Goal: Information Seeking & Learning: Learn about a topic

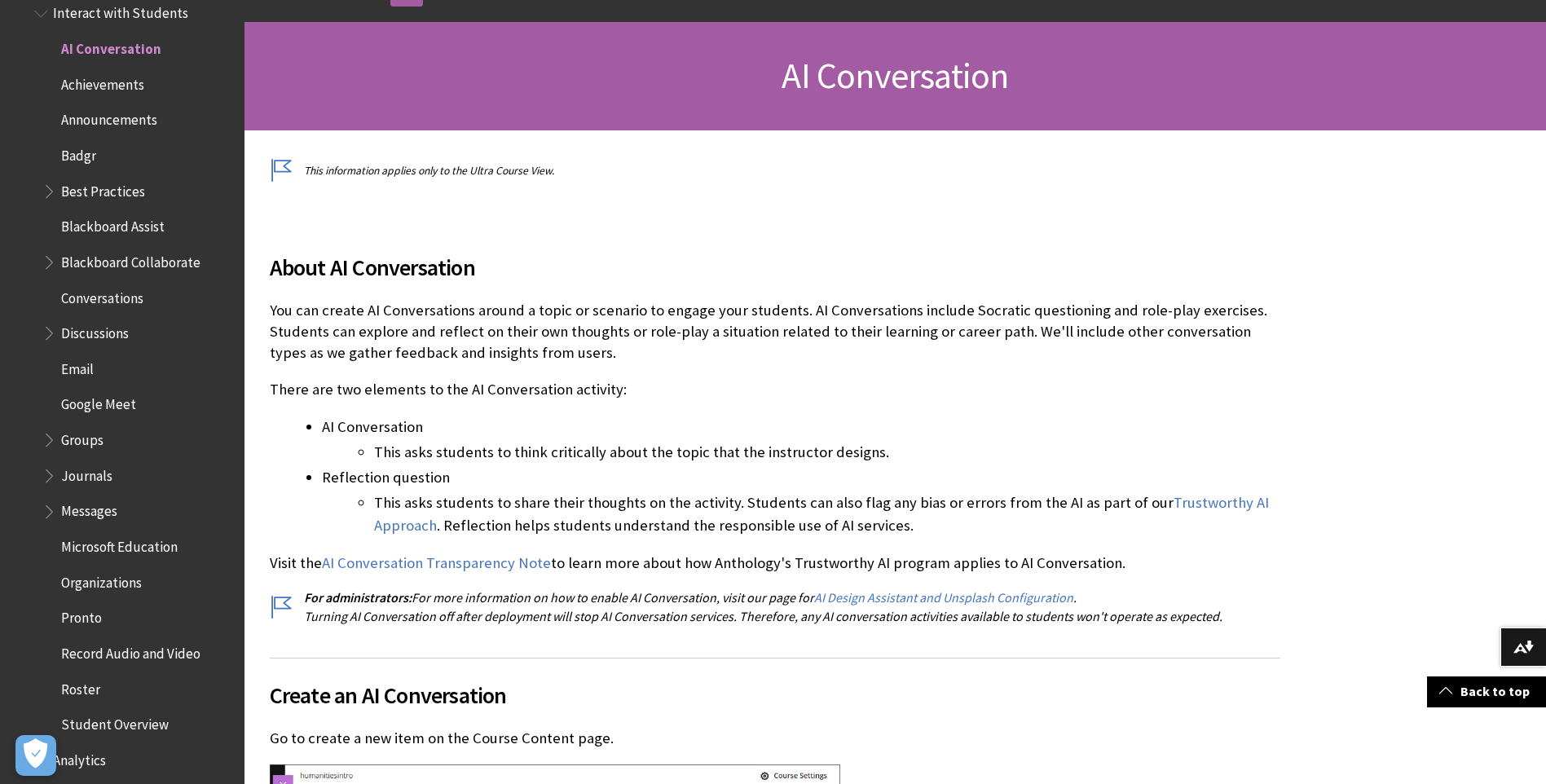
scroll to position [326, 0]
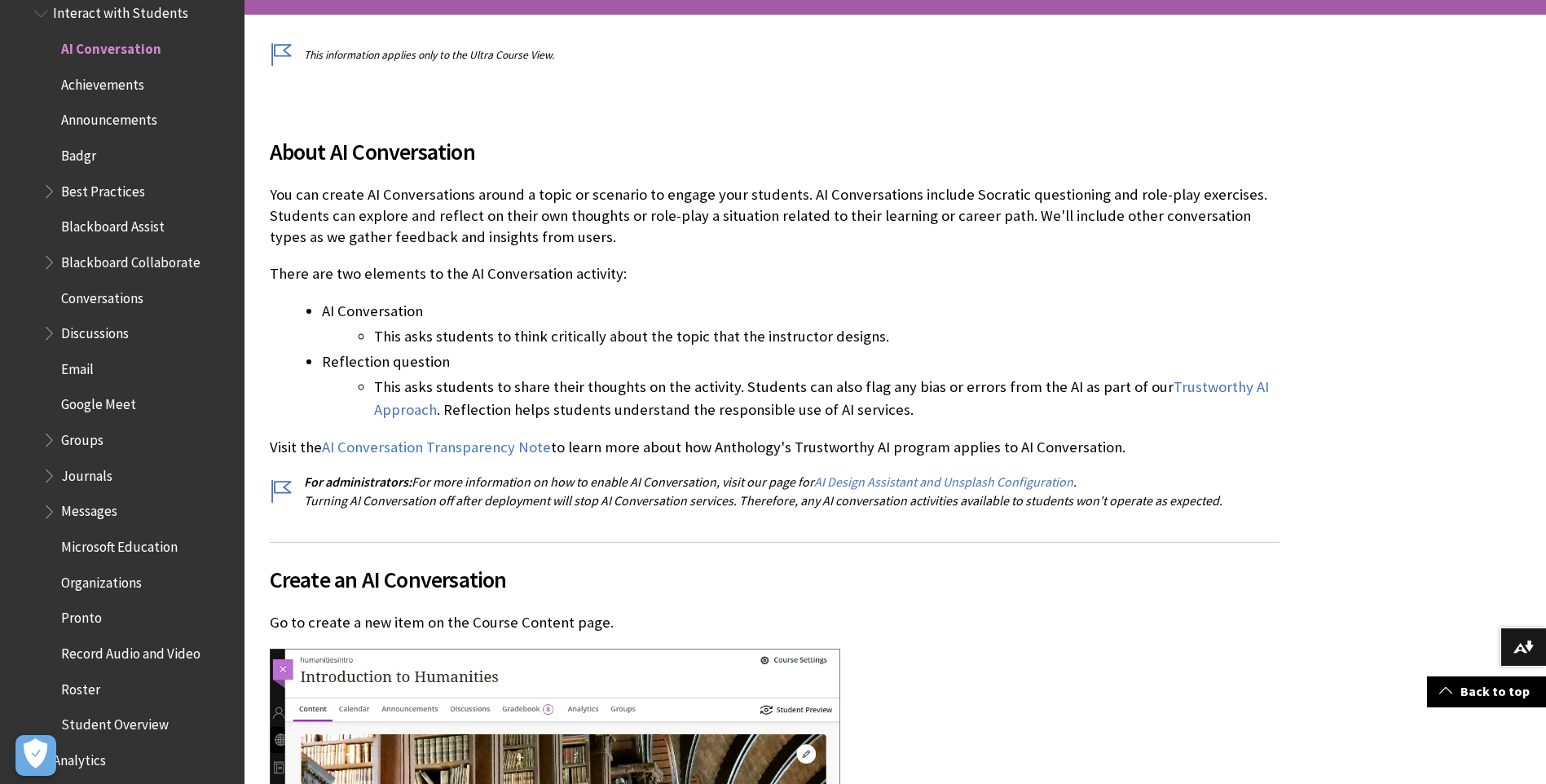
drag, startPoint x: 272, startPoint y: 195, endPoint x: 966, endPoint y: 401, distance: 723.9
click at [966, 401] on div "About AI Conversation You can create AI Conversations around a topic or scenari…" at bounding box center [776, 312] width 1011 height 394
copy div "You can create AI Conversations around a topic or scenario to engage your stude…"
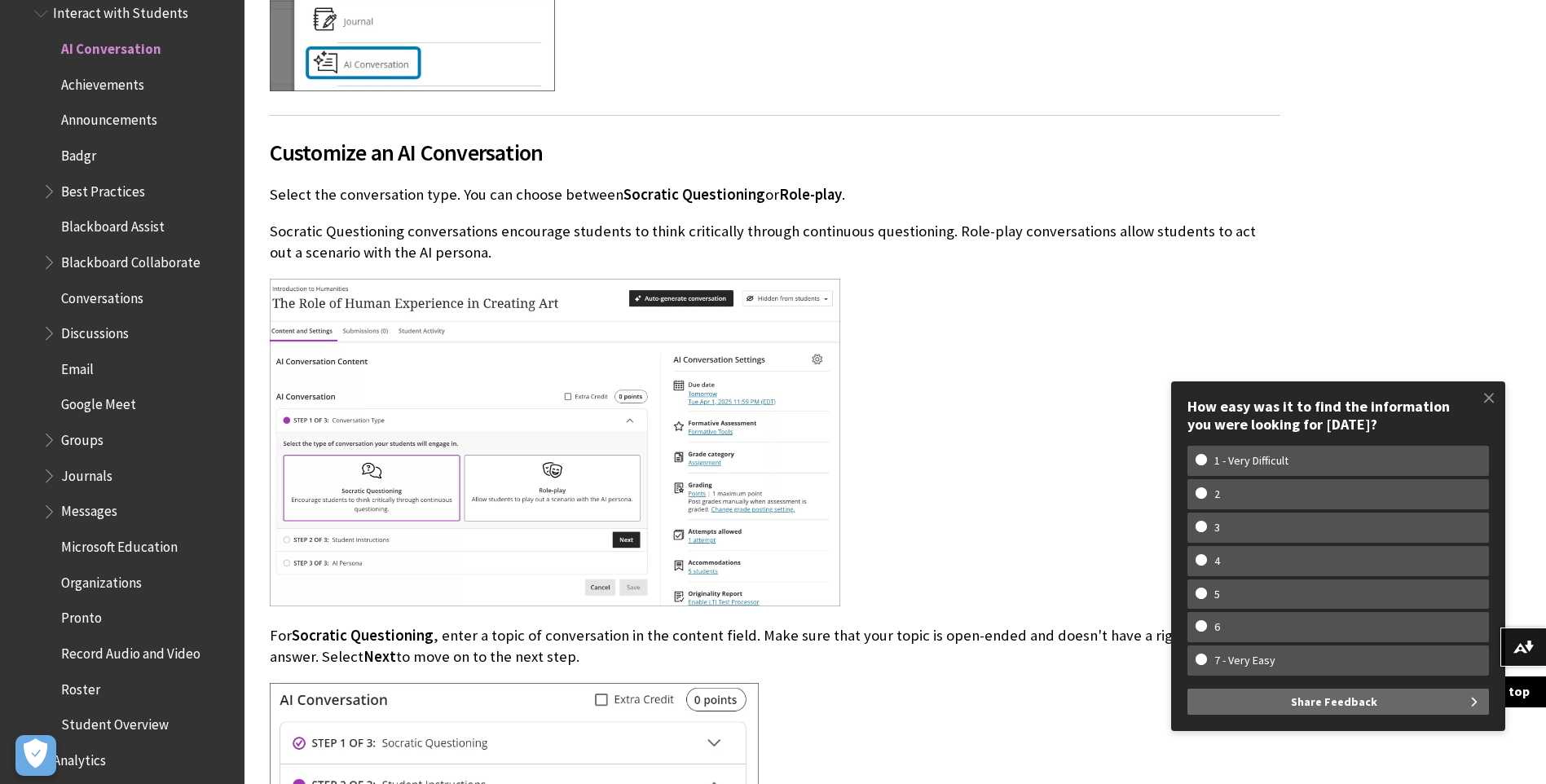
scroll to position [1793, 0]
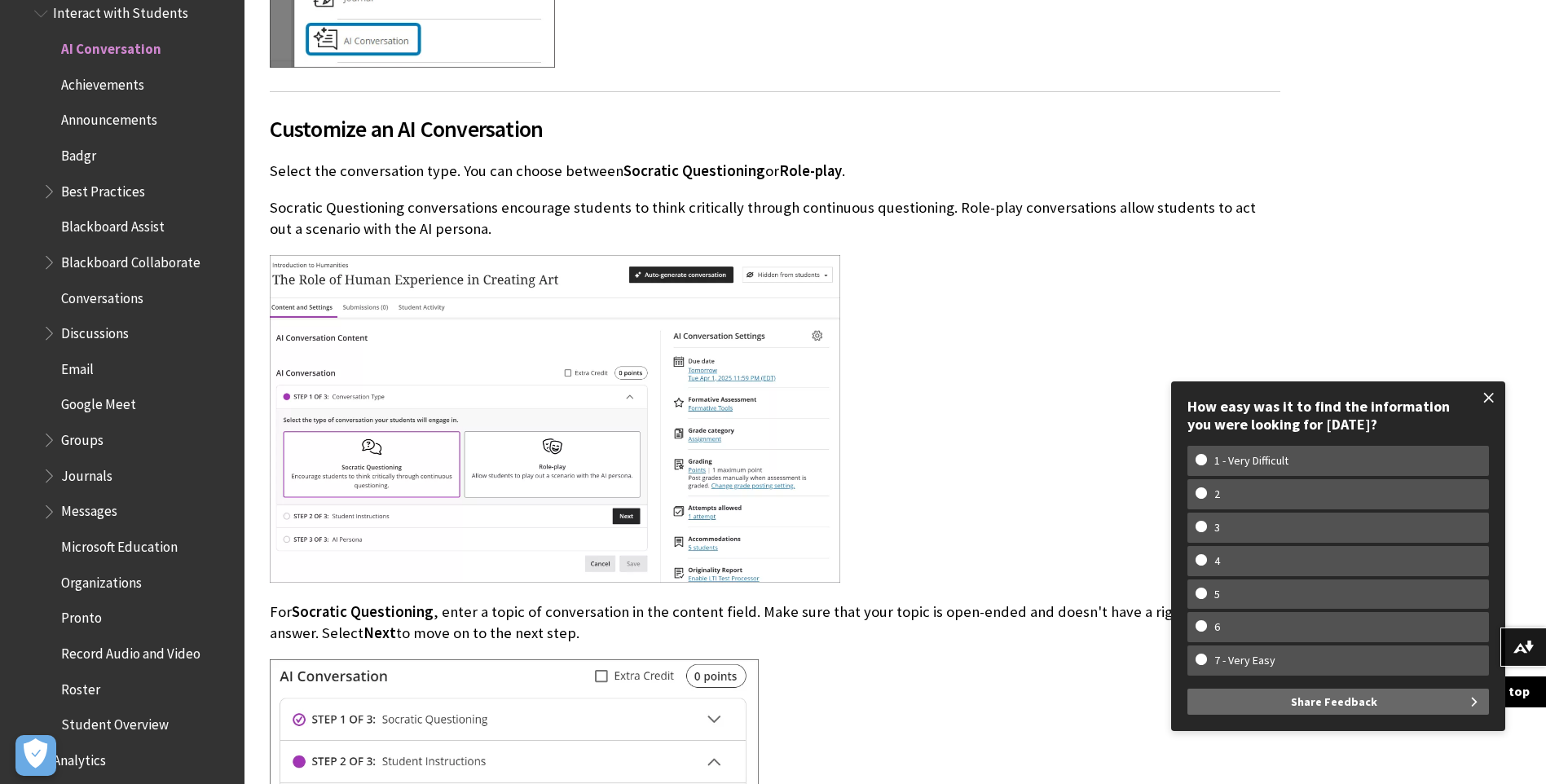
click at [1489, 394] on span at bounding box center [1489, 398] width 34 height 34
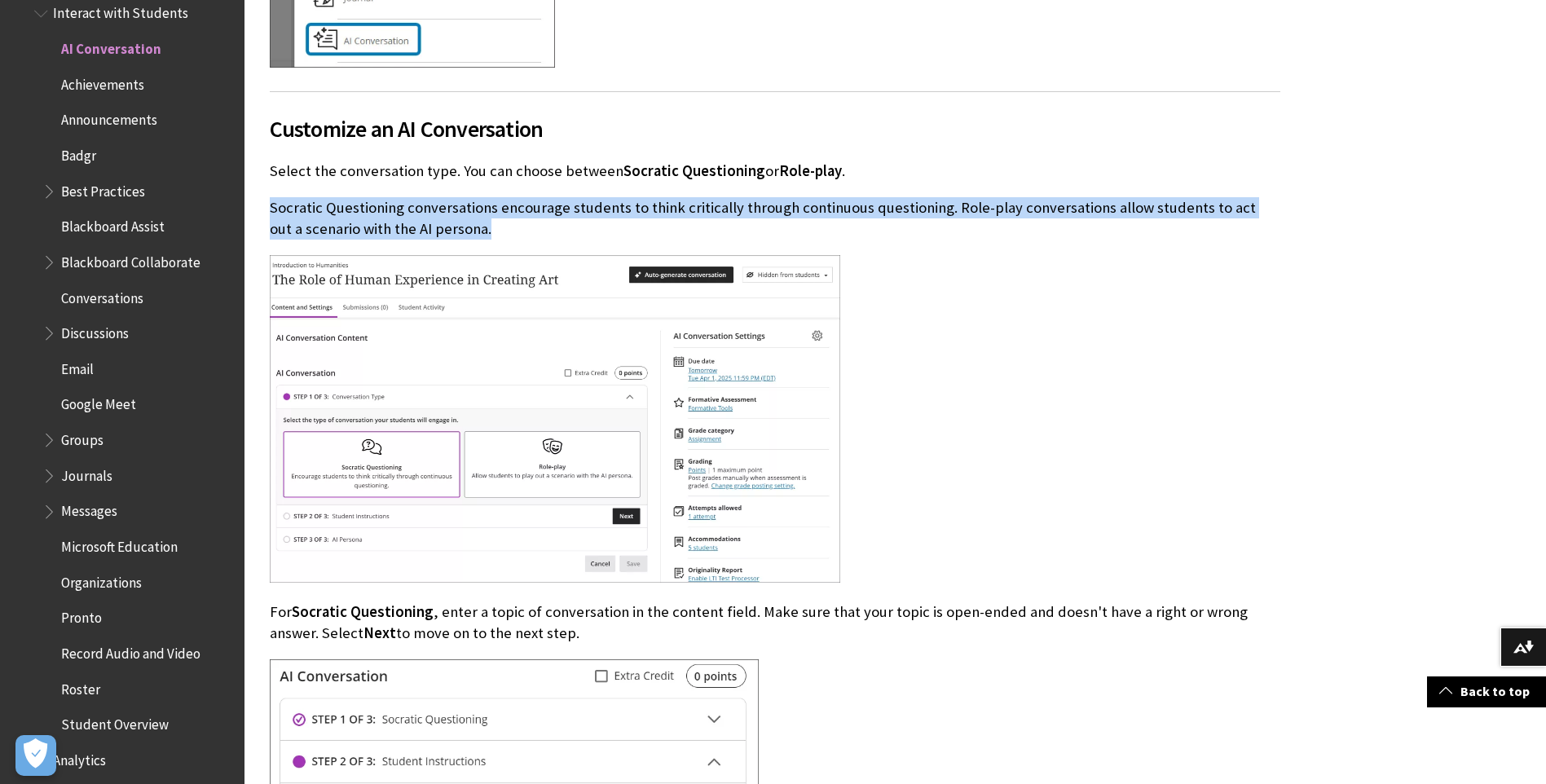
drag, startPoint x: 466, startPoint y: 234, endPoint x: 267, endPoint y: 210, distance: 200.4
copy p "Socratic Questioning conversations encourage students to think critically throu…"
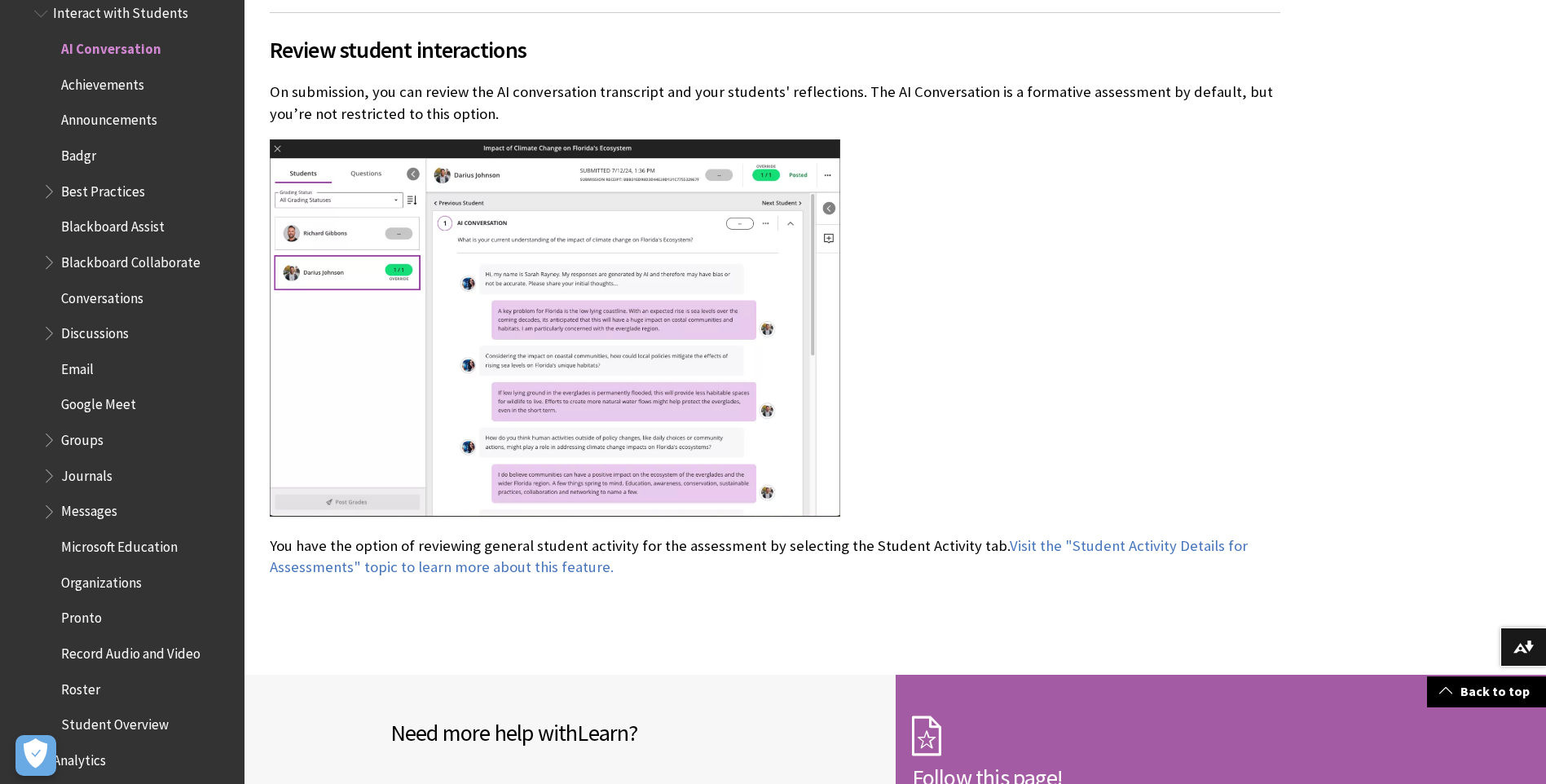
scroll to position [6195, 0]
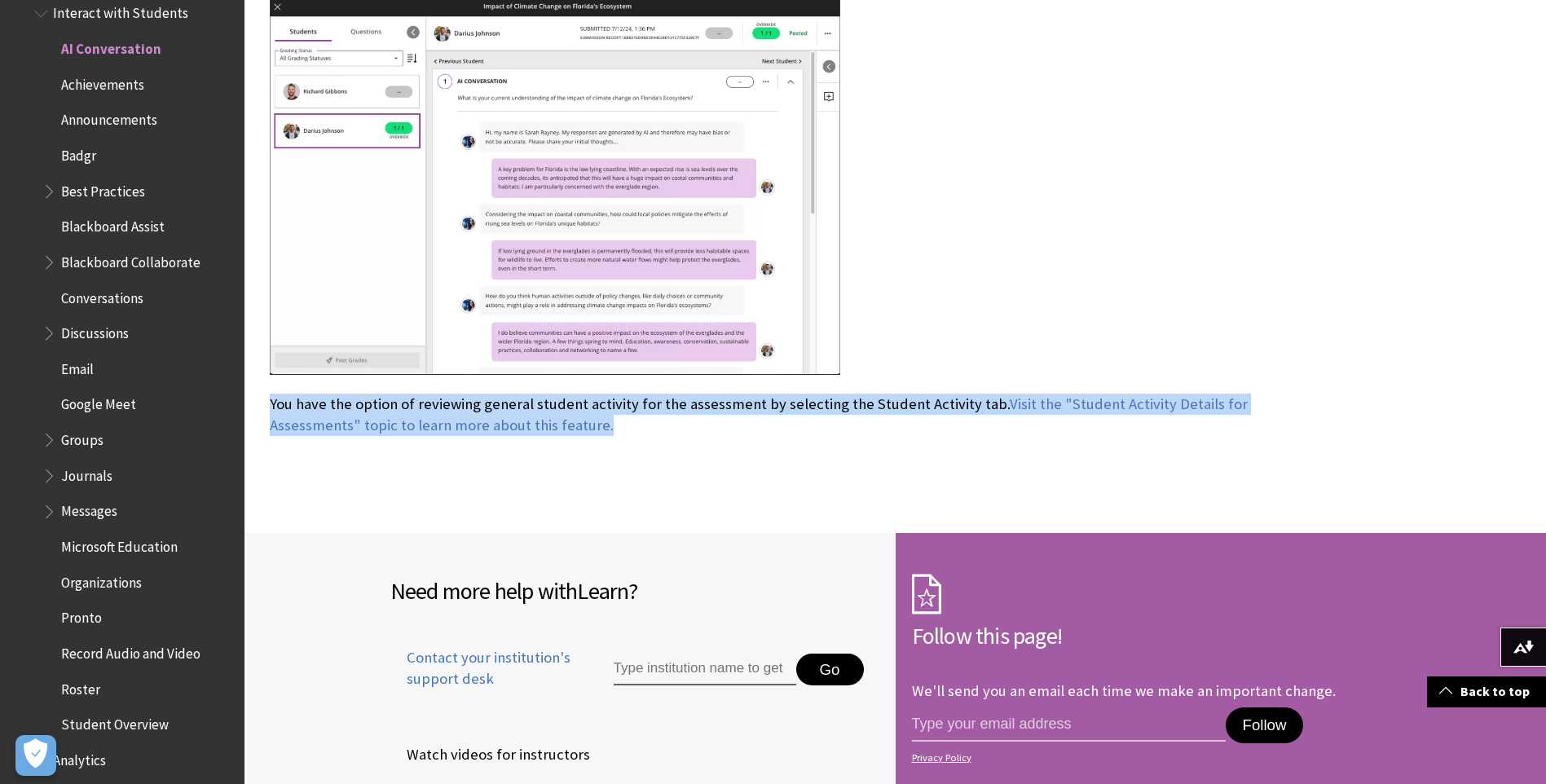
drag, startPoint x: 267, startPoint y: 403, endPoint x: 709, endPoint y: 431, distance: 442.9
copy p "You have the option of reviewing general student activity for the assessment by…"
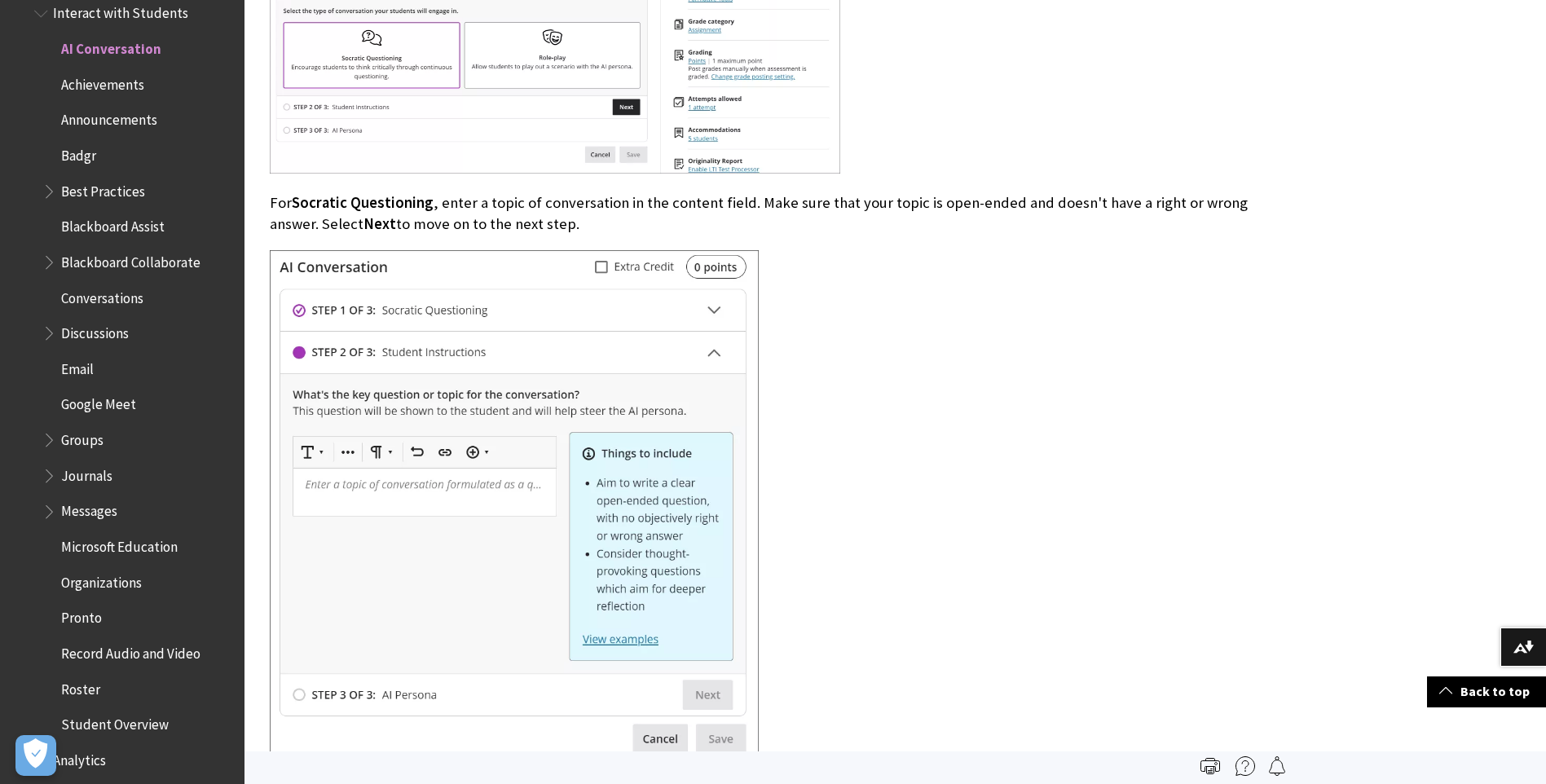
scroll to position [1956, 0]
